Goal: Task Accomplishment & Management: Use online tool/utility

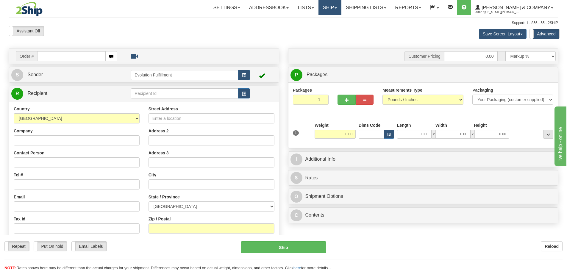
click at [342, 5] on link "Ship" at bounding box center [330, 7] width 23 height 15
click at [335, 27] on span "OnHold / Order Queue" at bounding box center [314, 28] width 42 height 5
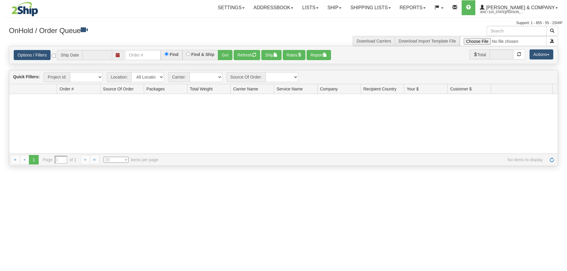
type input "[DATE]"
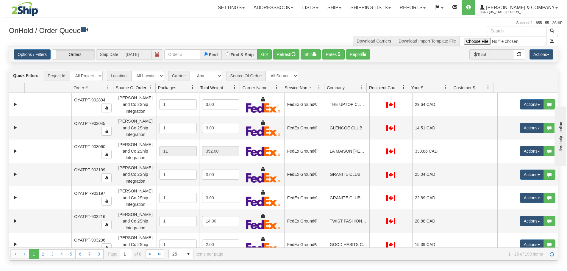
drag, startPoint x: 103, startPoint y: 32, endPoint x: 106, endPoint y: 32, distance: 3.0
click at [103, 32] on h3 "OnHold / Order Queue" at bounding box center [144, 30] width 270 height 9
paste input "OYATPT-904165"
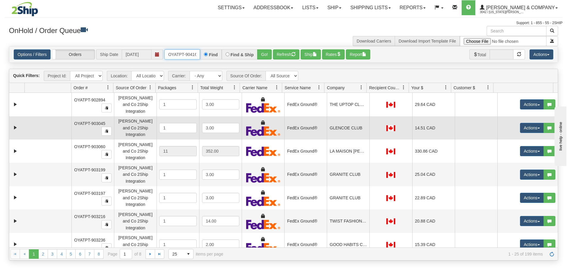
scroll to position [0, 3]
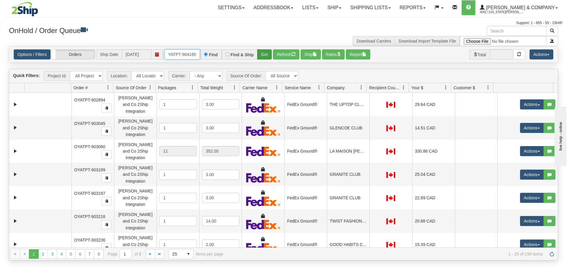
type input "OYATPT-904165"
click at [268, 54] on button "Go!" at bounding box center [264, 54] width 15 height 10
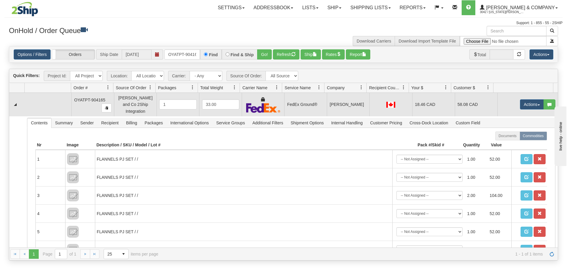
click at [58, 112] on td at bounding box center [48, 104] width 47 height 23
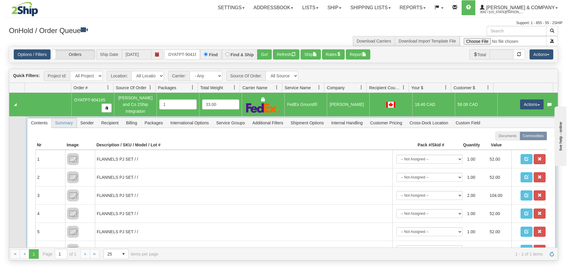
click at [59, 118] on span "Summary" at bounding box center [64, 123] width 25 height 10
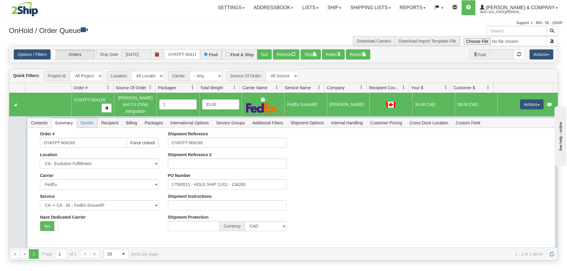
click at [93, 123] on span "Sender" at bounding box center [87, 123] width 21 height 10
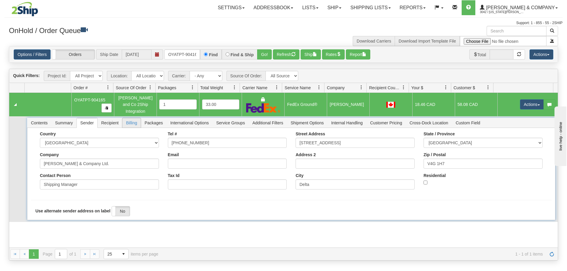
click at [128, 120] on span "Billing" at bounding box center [131, 123] width 18 height 10
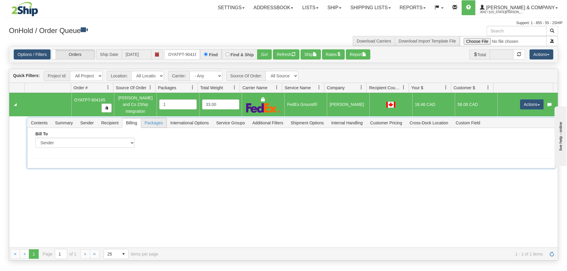
click at [152, 120] on span "Packages" at bounding box center [153, 123] width 25 height 10
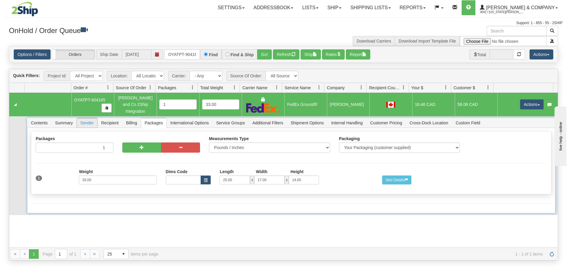
click at [96, 120] on span "Sender" at bounding box center [87, 123] width 21 height 10
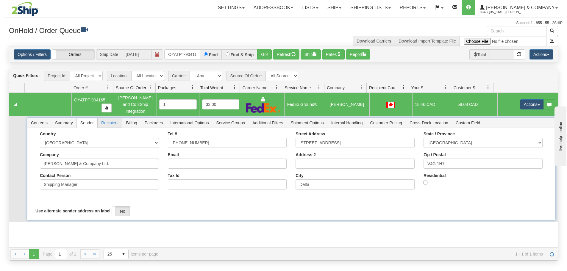
click at [107, 120] on span "Recipient" at bounding box center [110, 123] width 24 height 10
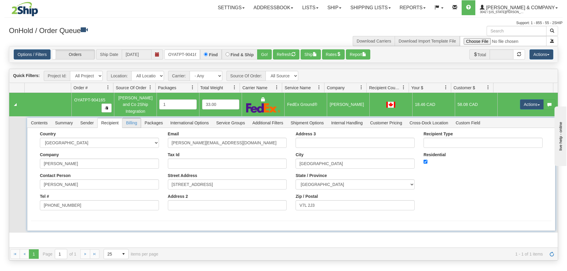
click at [132, 122] on span "Billing" at bounding box center [131, 123] width 18 height 10
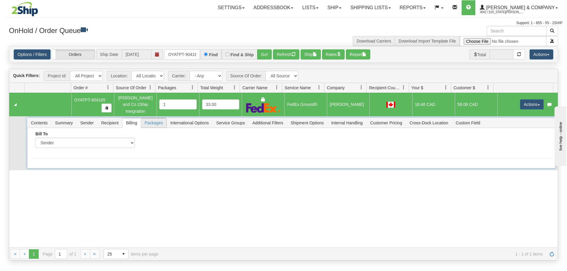
click at [157, 122] on span "Packages" at bounding box center [153, 123] width 25 height 10
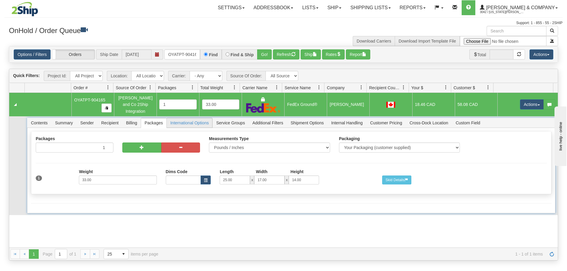
click at [185, 122] on span "International Options" at bounding box center [190, 123] width 46 height 10
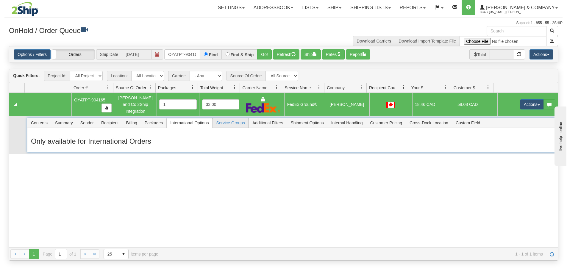
click at [222, 119] on span "Service Groups" at bounding box center [231, 123] width 36 height 10
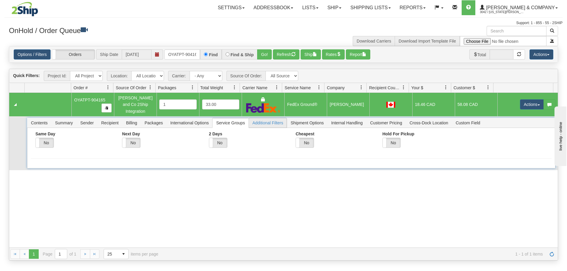
click at [274, 119] on span "Additional Filters" at bounding box center [268, 123] width 38 height 10
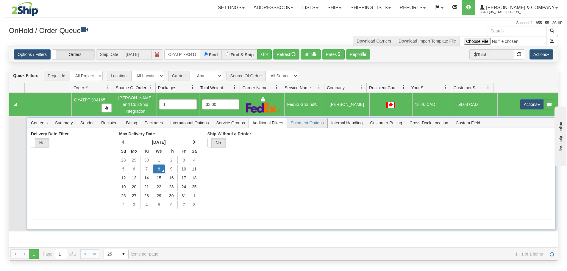
click at [305, 120] on span "Shipment Options" at bounding box center [307, 123] width 40 height 10
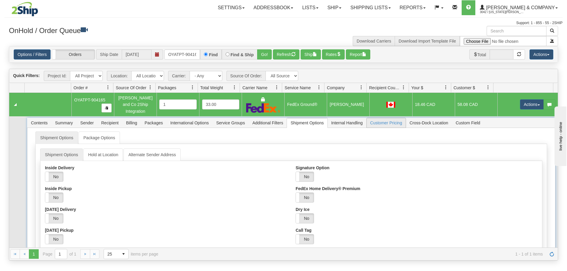
click at [393, 120] on span "Customer Pricing" at bounding box center [386, 123] width 39 height 10
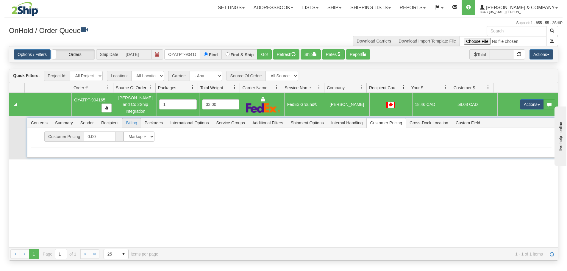
click at [127, 121] on span "Billing" at bounding box center [131, 123] width 18 height 10
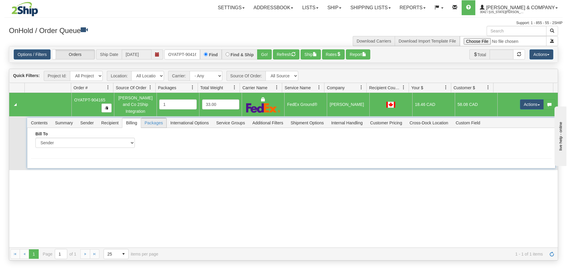
click at [149, 121] on span "Packages" at bounding box center [153, 123] width 25 height 10
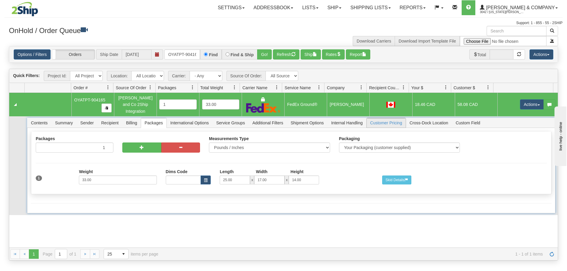
click at [401, 124] on span "Customer Pricing" at bounding box center [386, 123] width 39 height 10
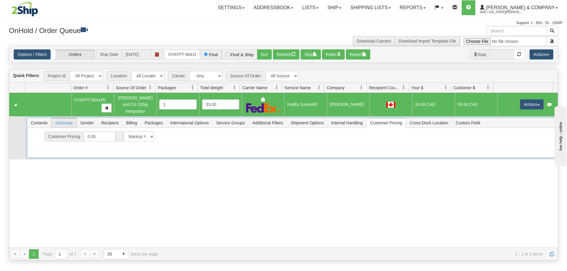
click at [63, 119] on span "Summary" at bounding box center [64, 123] width 25 height 10
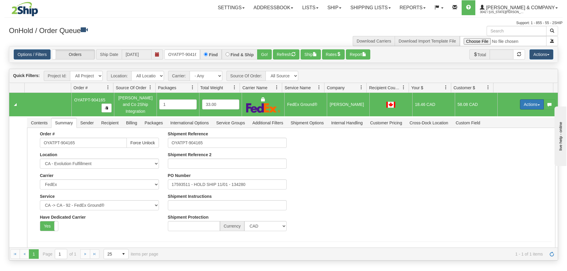
click at [528, 102] on button "Actions" at bounding box center [532, 104] width 24 height 10
click at [516, 113] on link "Open" at bounding box center [520, 116] width 48 height 8
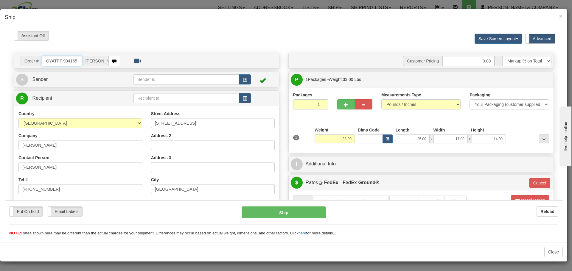
type input "92"
type input "18:38"
type input "16:00"
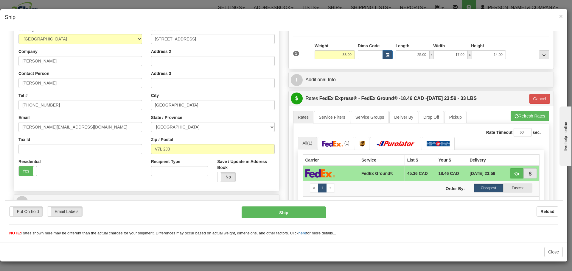
scroll to position [89, 0]
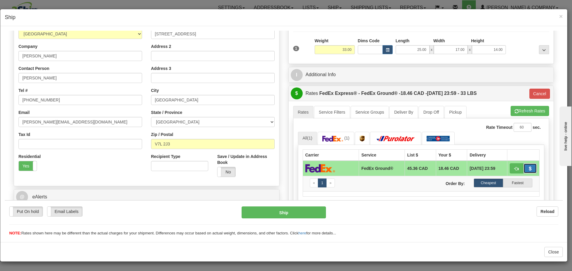
click at [532, 169] on button "button" at bounding box center [530, 168] width 14 height 10
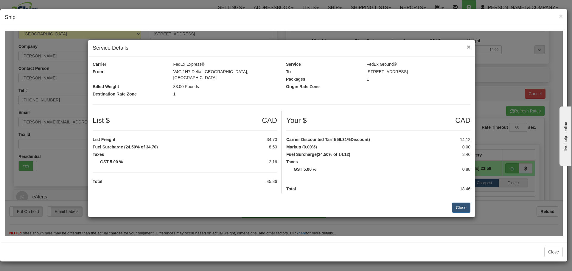
click at [469, 50] on span "×" at bounding box center [469, 46] width 4 height 7
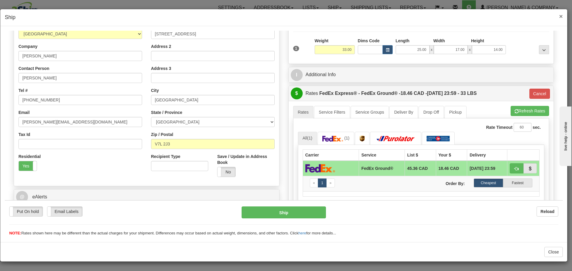
click at [561, 16] on span "×" at bounding box center [561, 16] width 4 height 7
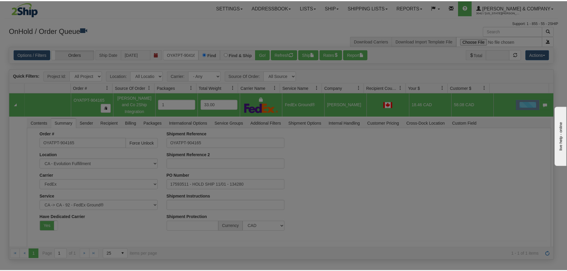
scroll to position [0, 0]
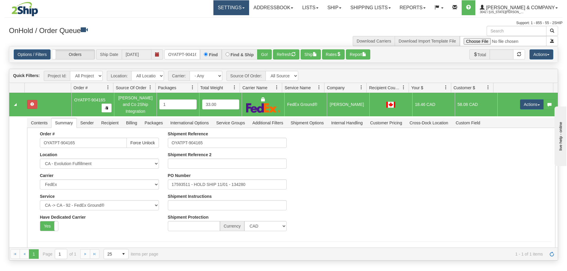
click at [249, 8] on link "Settings" at bounding box center [232, 7] width 36 height 15
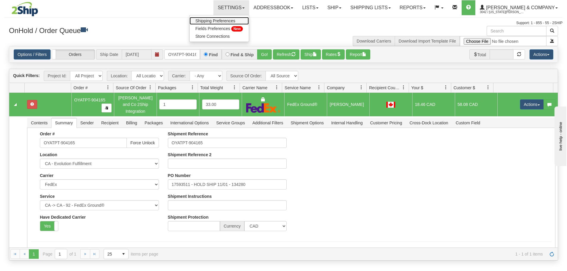
click at [236, 19] on span "Shipping Preferences" at bounding box center [216, 20] width 40 height 5
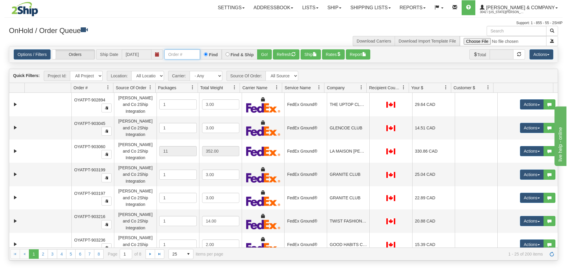
click at [189, 53] on input "text" at bounding box center [182, 54] width 36 height 10
paste input "OYATPT-904165"
type input "OYATPT-904165"
click at [265, 51] on button "Go!" at bounding box center [264, 54] width 15 height 10
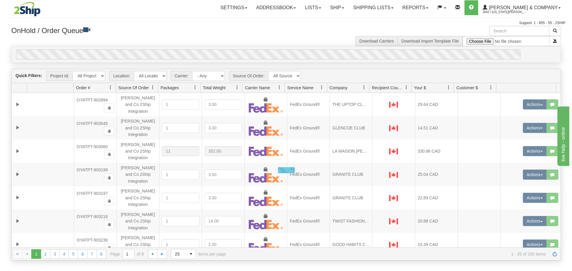
scroll to position [0, 0]
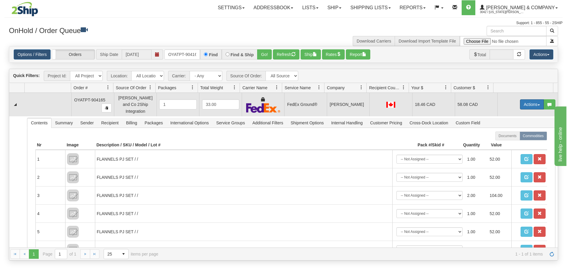
click at [532, 102] on button "Actions" at bounding box center [532, 104] width 24 height 10
click at [521, 112] on link "Open" at bounding box center [520, 116] width 48 height 8
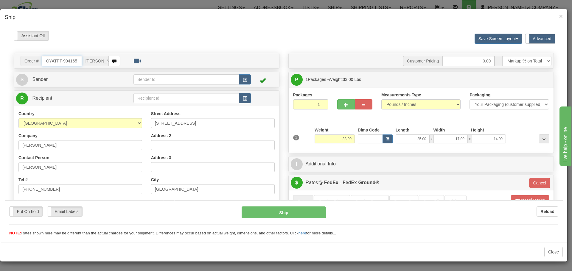
scroll to position [89, 0]
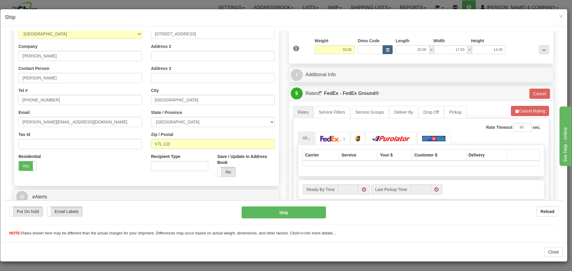
type input "92"
type input "18:40"
type input "16:00"
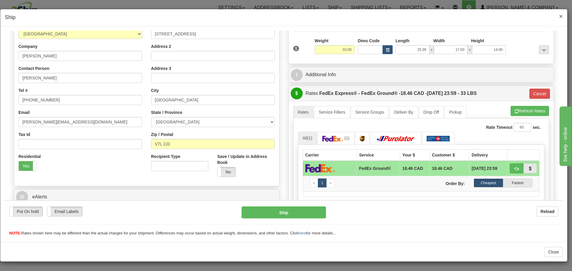
click at [559, 18] on span "×" at bounding box center [561, 16] width 4 height 7
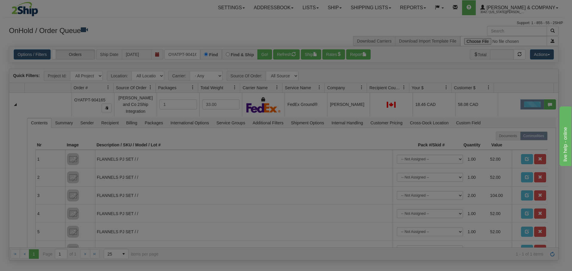
scroll to position [0, 0]
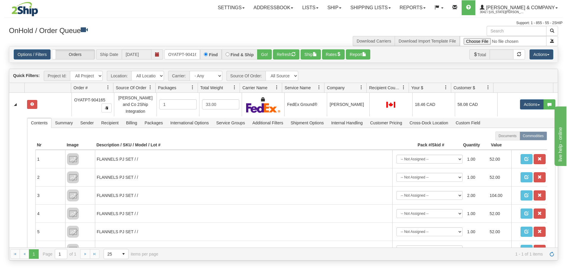
click at [487, 86] on span at bounding box center [488, 87] width 5 height 5
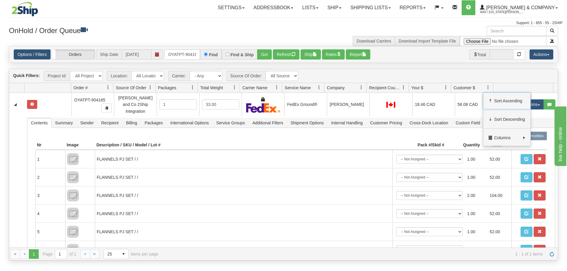
click at [487, 86] on span at bounding box center [488, 87] width 5 height 5
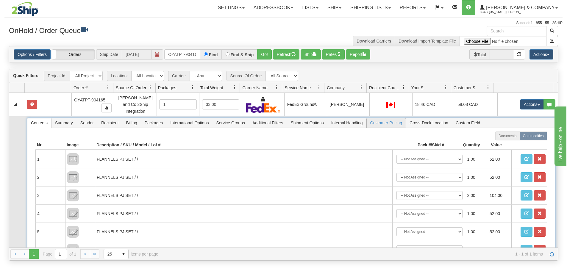
click at [399, 123] on span "Customer Pricing" at bounding box center [386, 123] width 39 height 10
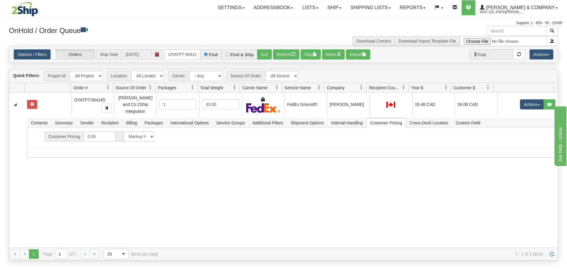
click at [505, 169] on div "31738062 Evolution Fulfillment 91404456 91404458 OYATPT-904165 Yates and Co 2Sh…" at bounding box center [283, 170] width 549 height 155
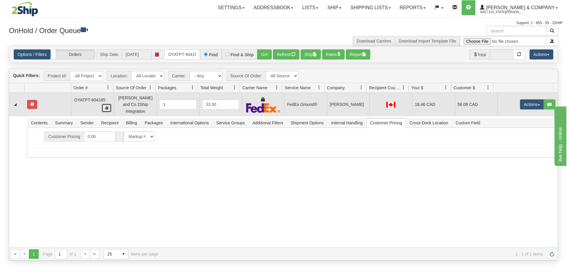
click at [109, 107] on button "button" at bounding box center [107, 108] width 10 height 9
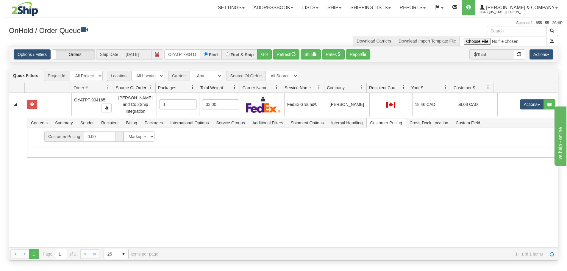
click at [51, 185] on div "31738062 Evolution Fulfillment 91404456 91404458 OYATPT-904165 Yates and Co 2Sh…" at bounding box center [283, 170] width 549 height 155
click at [42, 174] on div "31738062 Evolution Fulfillment 91404456 91404458 OYATPT-904165 Yates and Co 2Sh…" at bounding box center [283, 170] width 549 height 155
click at [430, 3] on link "Reports" at bounding box center [413, 7] width 35 height 15
click at [345, 32] on div "Download Carriers Download Import Template File" at bounding box center [423, 36] width 279 height 20
click at [21, 179] on div "31738062 Evolution Fulfillment 91404456 91404458 OYATPT-904165 Yates and Co 2Sh…" at bounding box center [283, 170] width 549 height 155
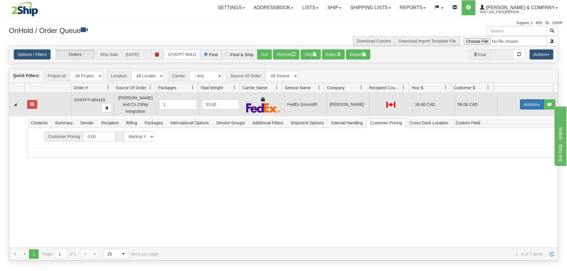
click at [530, 100] on button "Actions" at bounding box center [532, 104] width 24 height 10
click at [521, 112] on link "Open" at bounding box center [520, 116] width 48 height 8
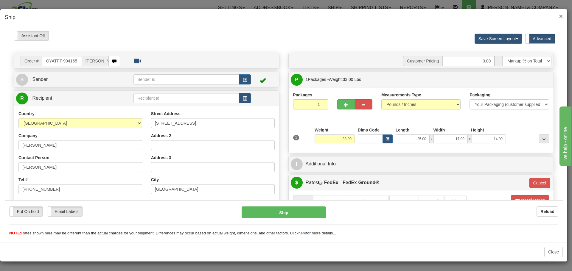
click at [560, 17] on span "×" at bounding box center [561, 16] width 4 height 7
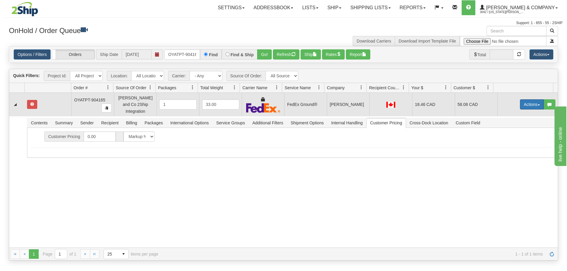
click at [523, 104] on button "Actions" at bounding box center [532, 104] width 24 height 10
click at [524, 121] on span "Refresh Rates" at bounding box center [517, 123] width 31 height 5
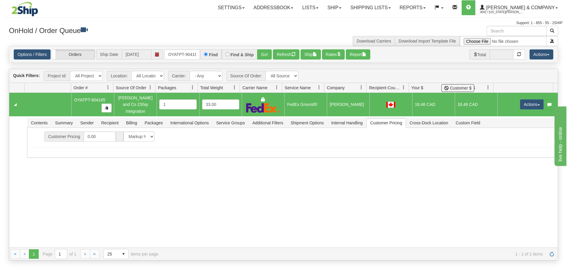
drag, startPoint x: 475, startPoint y: 86, endPoint x: 464, endPoint y: 87, distance: 11.1
click at [106, 108] on span "button" at bounding box center [107, 108] width 4 height 4
click at [225, 20] on div "Toggle navigation Settings Shipping Preferences Fields Preferences New Recipien…" at bounding box center [283, 13] width 558 height 26
